Goal: Find specific page/section: Find specific page/section

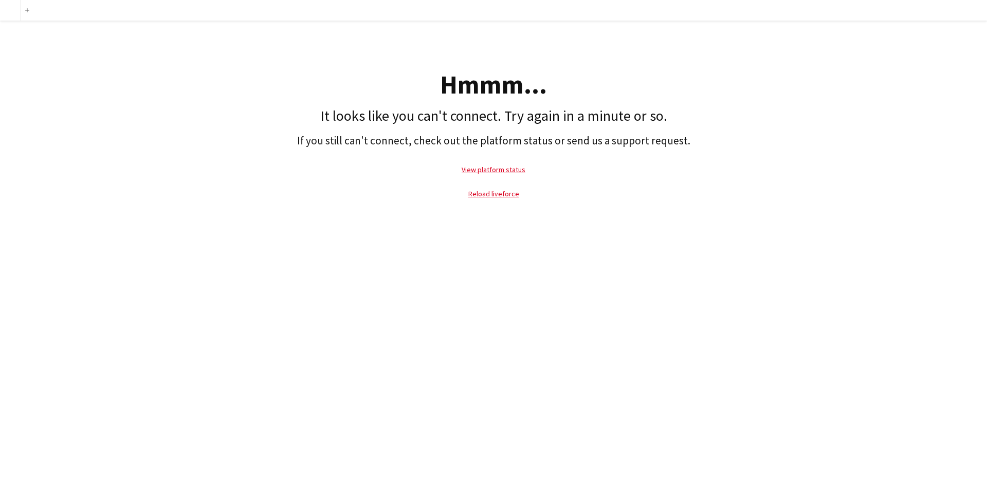
click at [480, 201] on p "Reload liveforce" at bounding box center [493, 194] width 977 height 24
click at [480, 194] on link "Reload liveforce" at bounding box center [493, 193] width 51 height 9
click at [491, 165] on link "View platform status" at bounding box center [494, 169] width 64 height 9
click at [494, 192] on link "Reload liveforce" at bounding box center [493, 193] width 51 height 9
drag, startPoint x: 58, startPoint y: 96, endPoint x: 317, endPoint y: 37, distance: 266.3
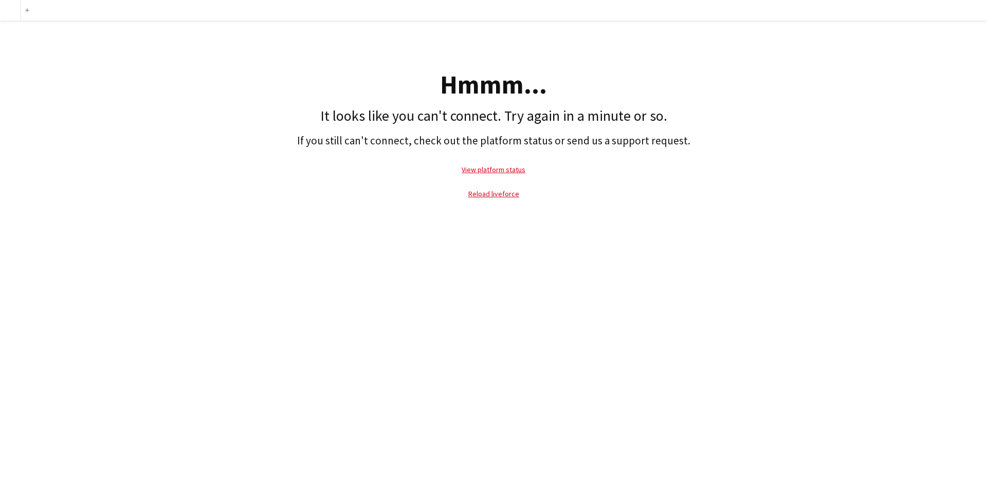
click at [58, 96] on div "Hmmm..." at bounding box center [493, 85] width 977 height 26
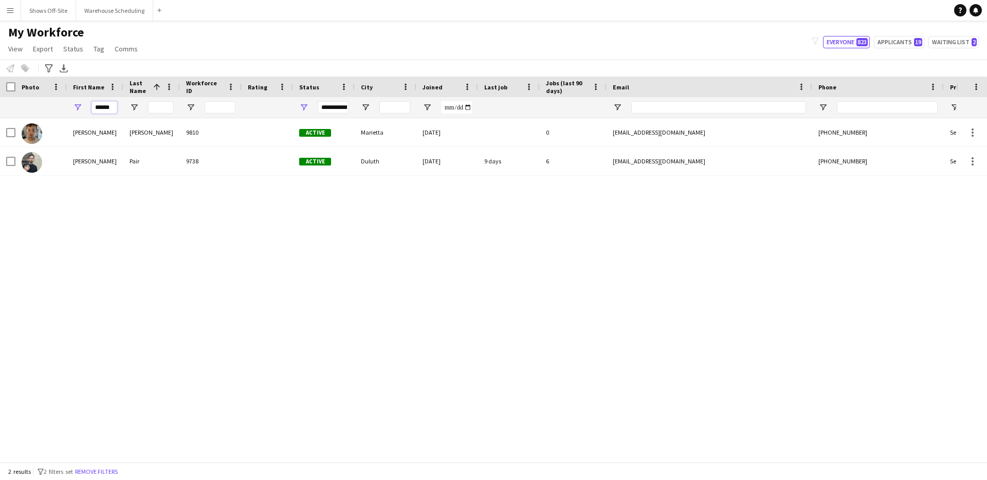
drag, startPoint x: 87, startPoint y: 107, endPoint x: 70, endPoint y: 106, distance: 17.0
click at [70, 106] on div "******" at bounding box center [95, 107] width 57 height 21
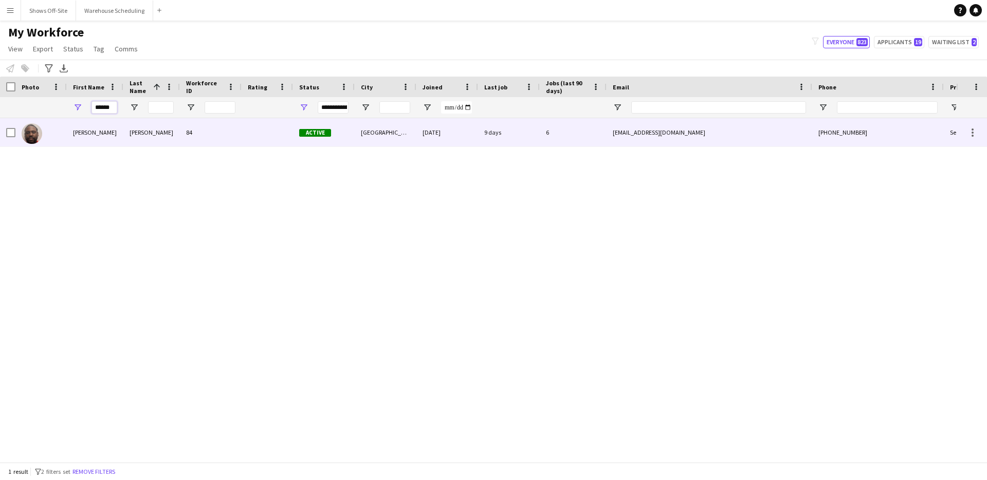
type input "******"
click at [87, 134] on div "[PERSON_NAME]" at bounding box center [95, 132] width 57 height 28
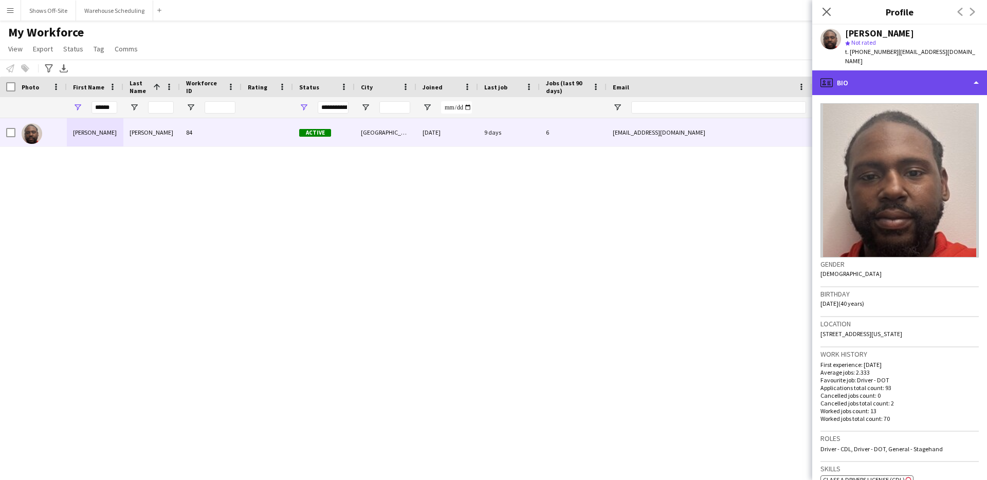
click at [897, 79] on div "profile Bio" at bounding box center [900, 82] width 175 height 25
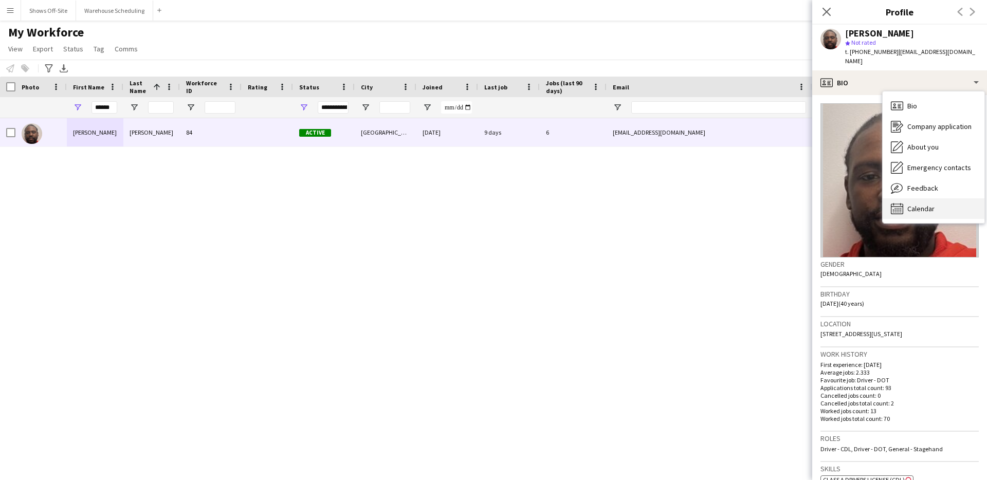
click at [905, 199] on div "Calendar Calendar" at bounding box center [934, 209] width 102 height 21
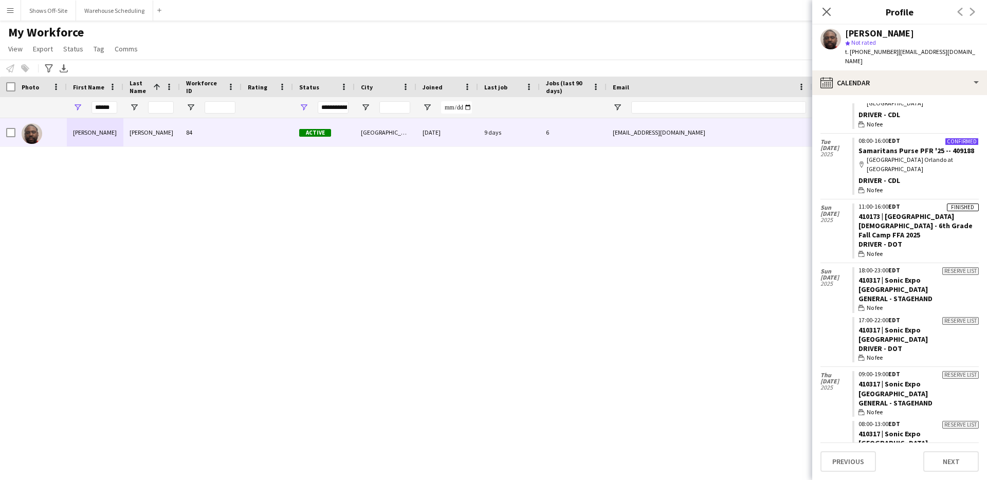
scroll to position [392, 0]
